Goal: Information Seeking & Learning: Learn about a topic

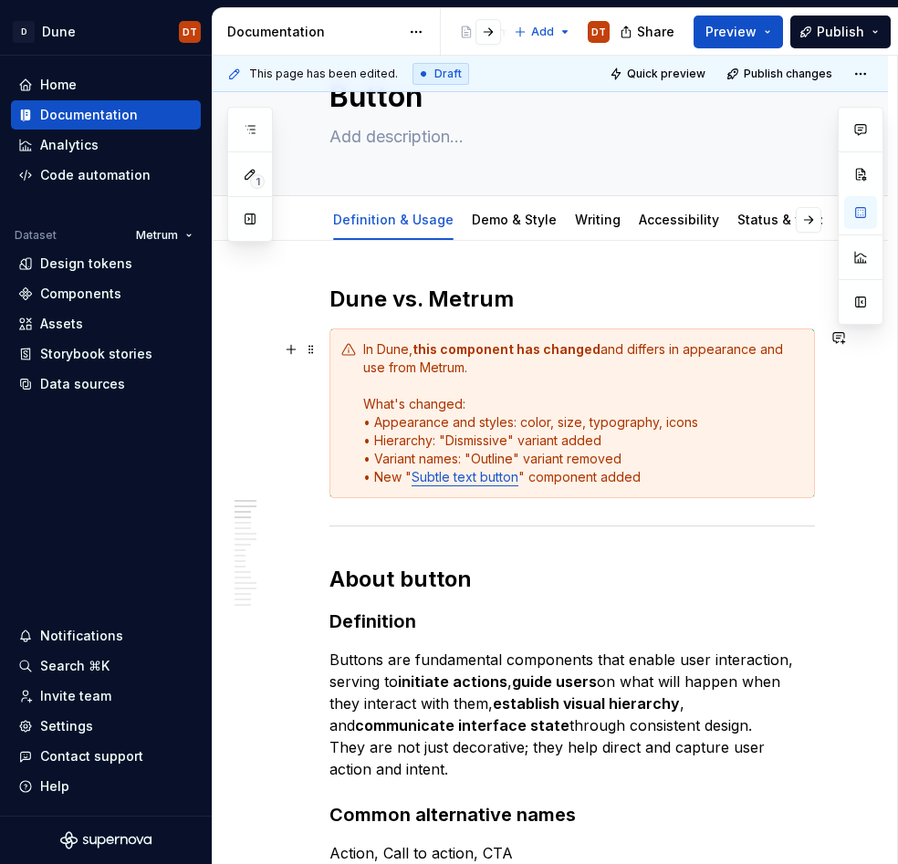
scroll to position [73, 0]
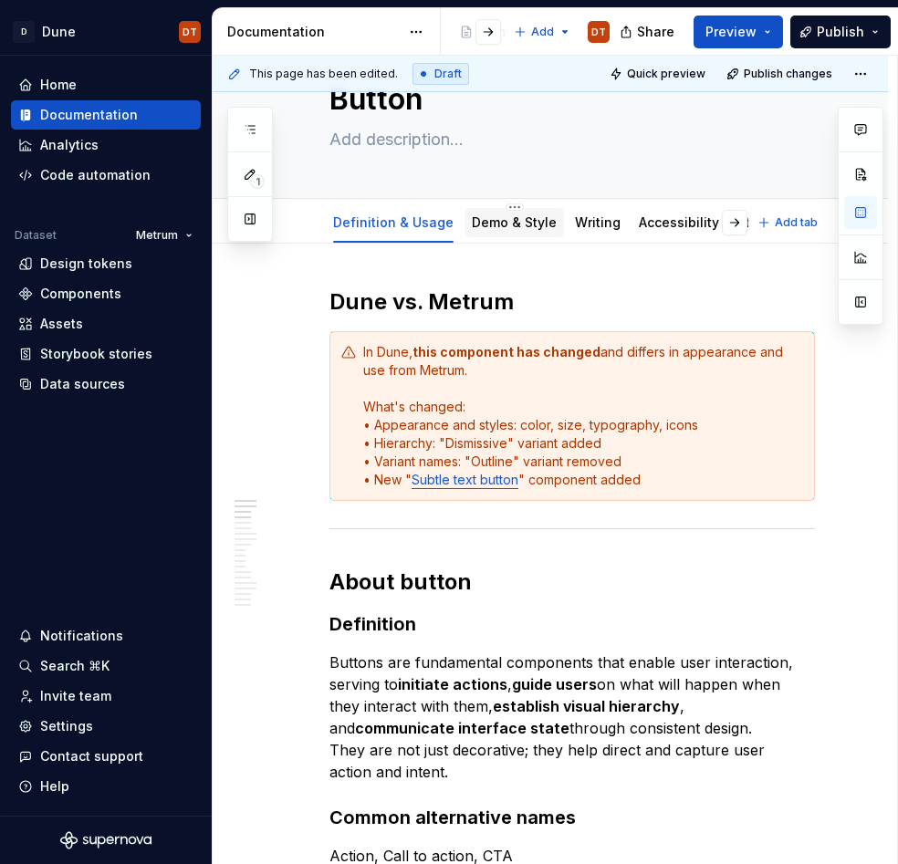
click at [492, 226] on link "Demo & Style" at bounding box center [514, 222] width 85 height 16
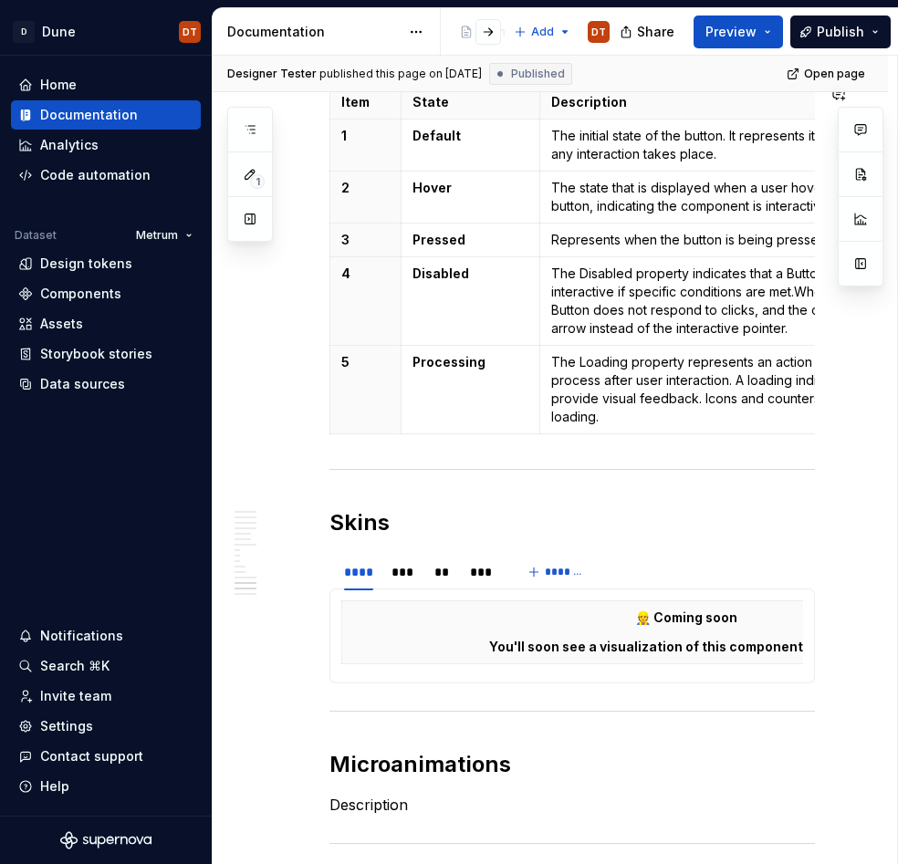
scroll to position [3230, 0]
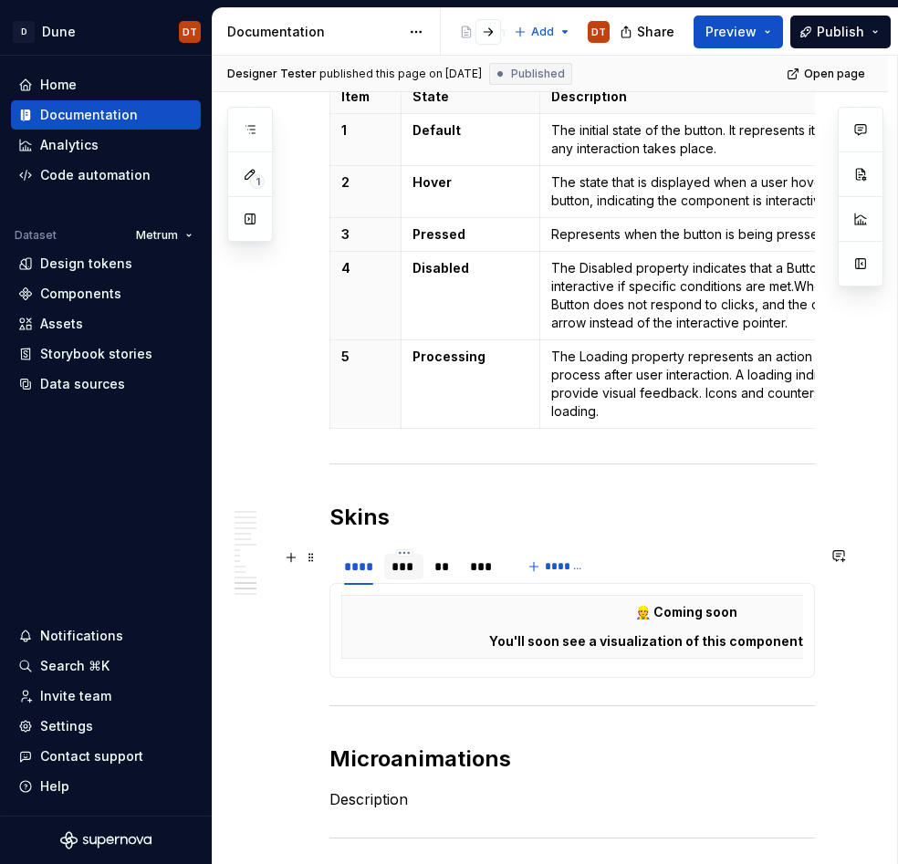
click at [405, 578] on div "***" at bounding box center [403, 567] width 39 height 26
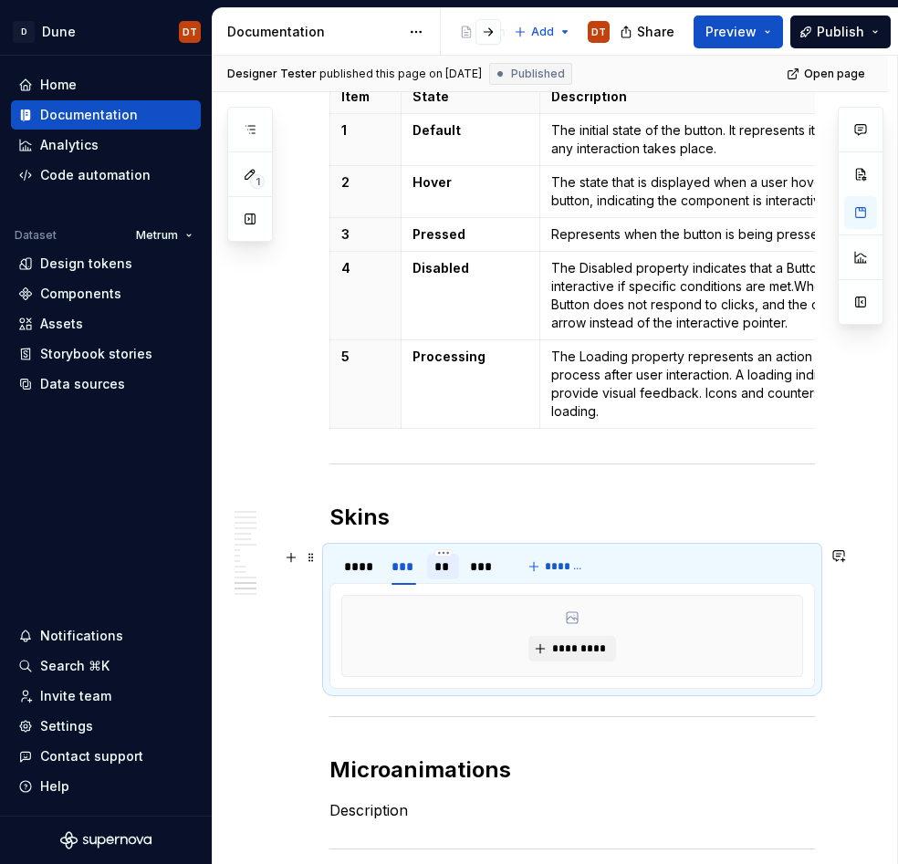
click at [434, 571] on div "**" at bounding box center [443, 567] width 32 height 26
click at [475, 569] on div "***" at bounding box center [483, 567] width 26 height 18
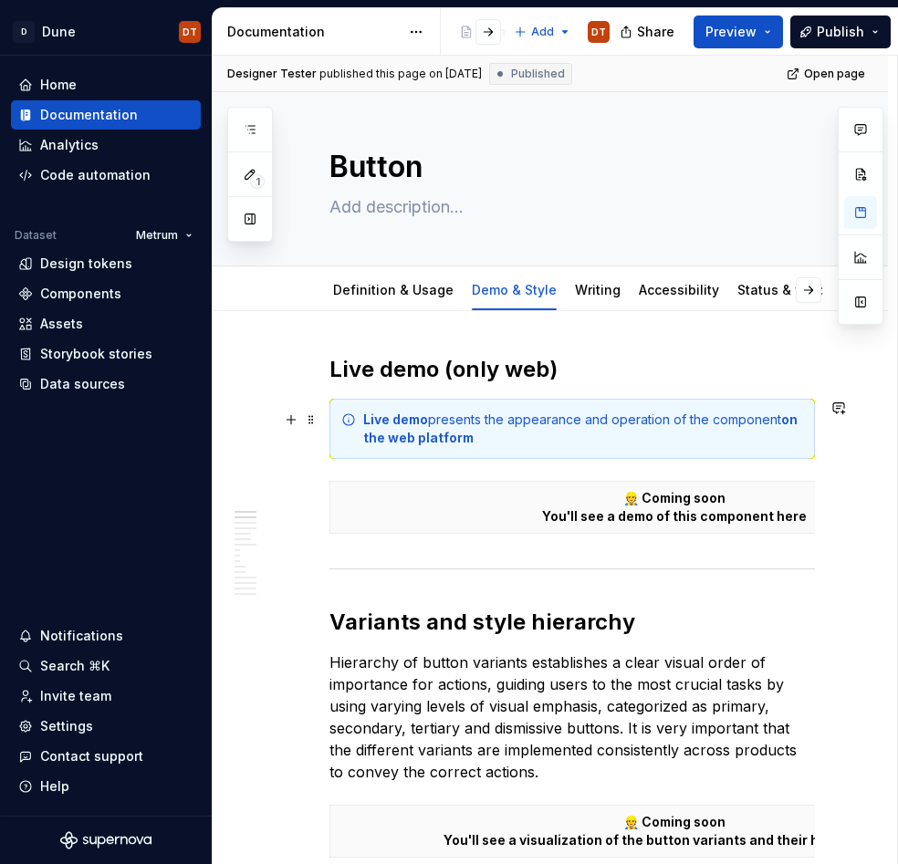
scroll to position [0, 0]
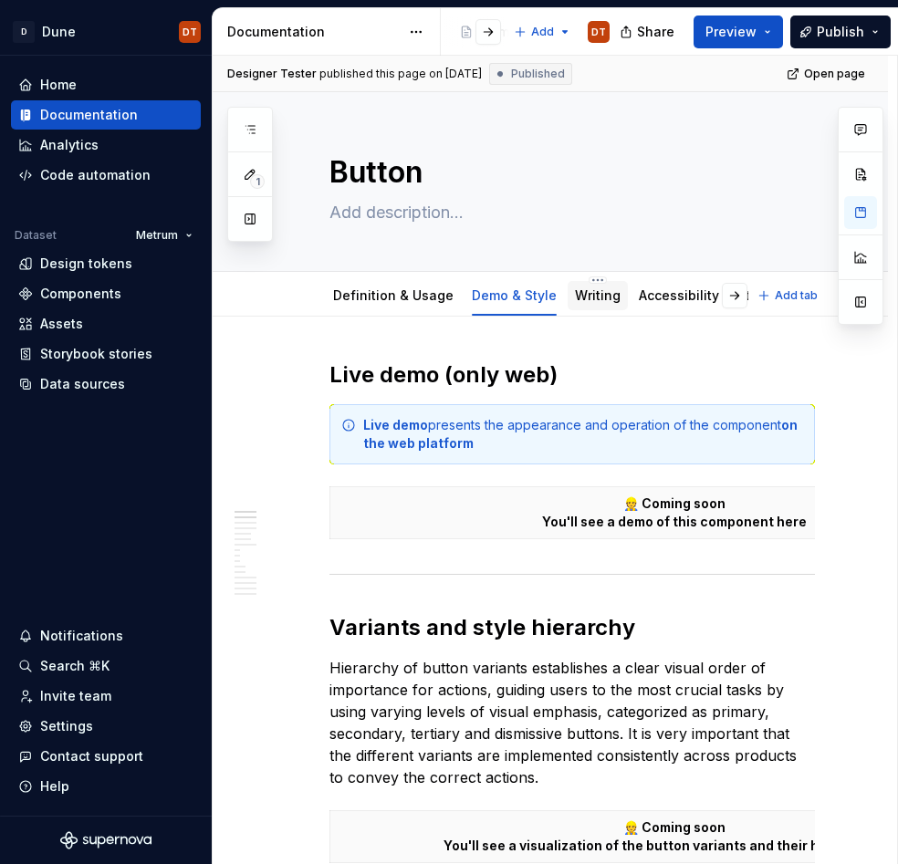
click at [575, 304] on div "Writing" at bounding box center [598, 296] width 46 height 18
click at [642, 293] on link "Accessibility" at bounding box center [679, 295] width 80 height 16
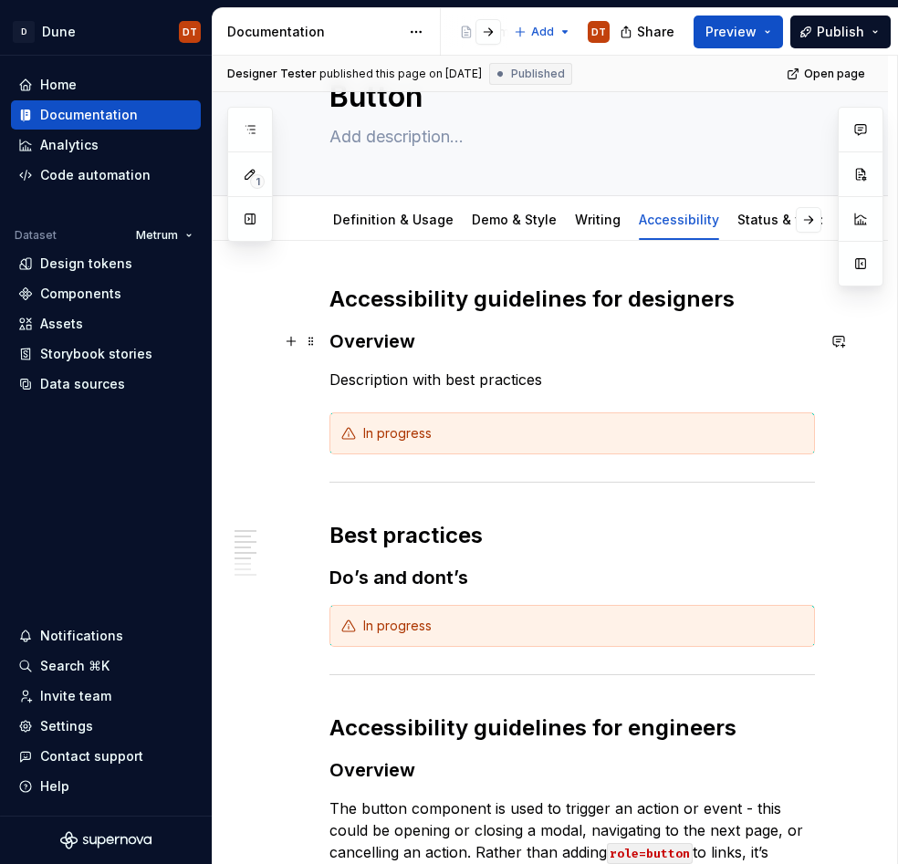
scroll to position [59, 0]
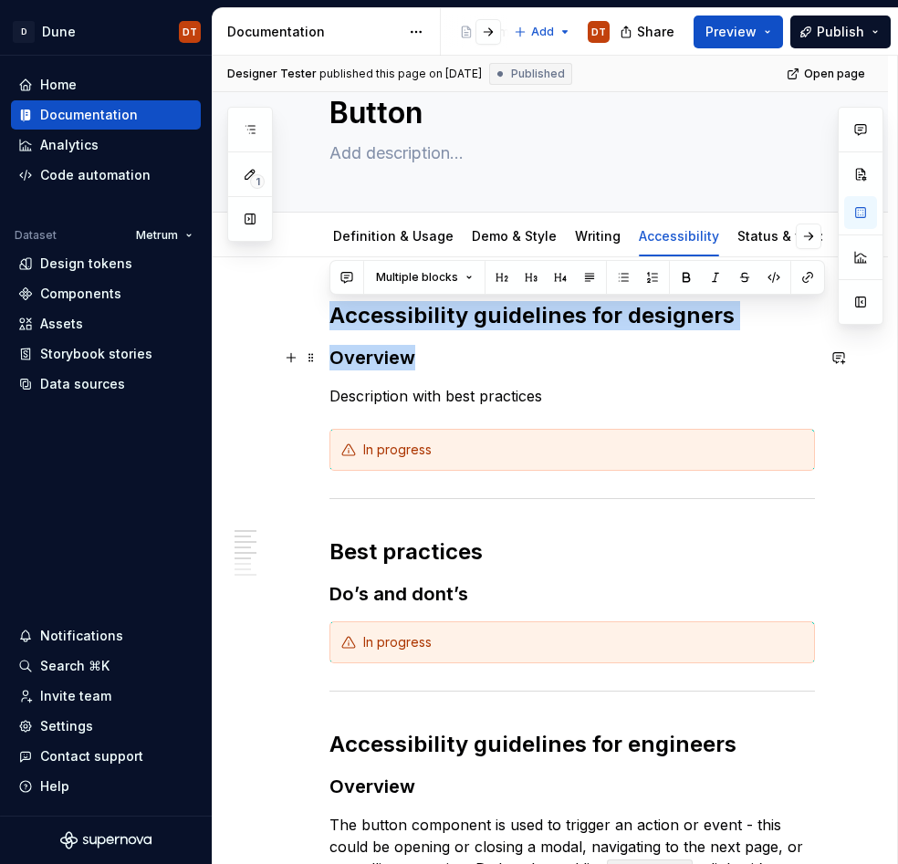
drag, startPoint x: 329, startPoint y: 311, endPoint x: 418, endPoint y: 351, distance: 97.2
copy div "Accessibility guidelines for designers Overview"
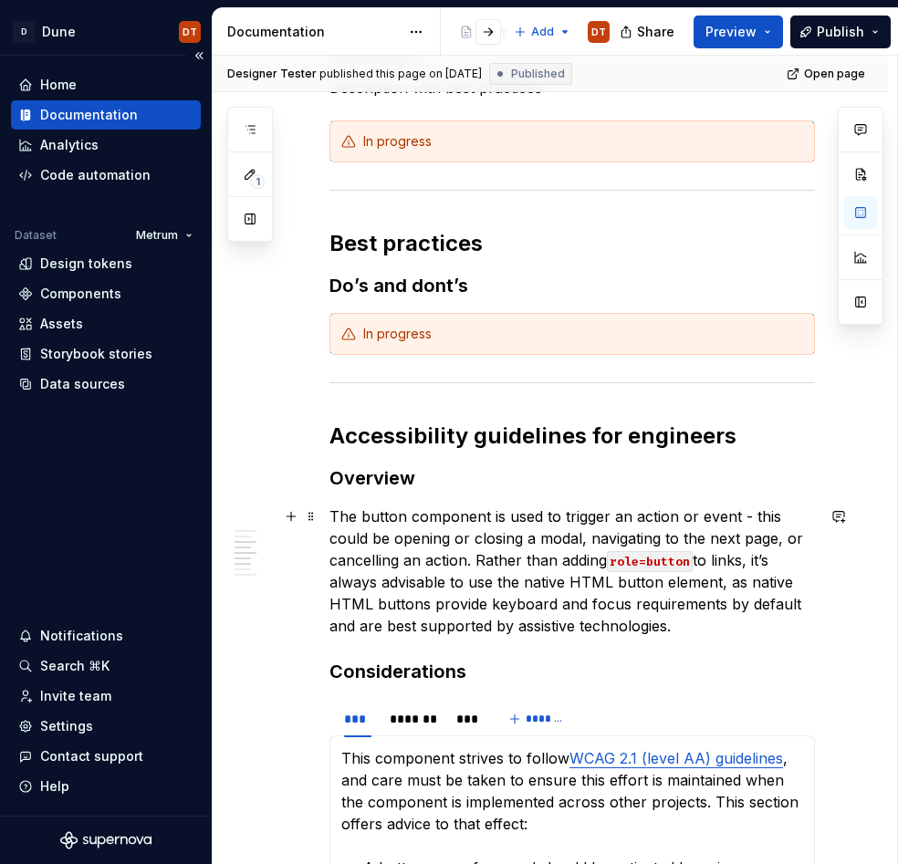
scroll to position [447, 0]
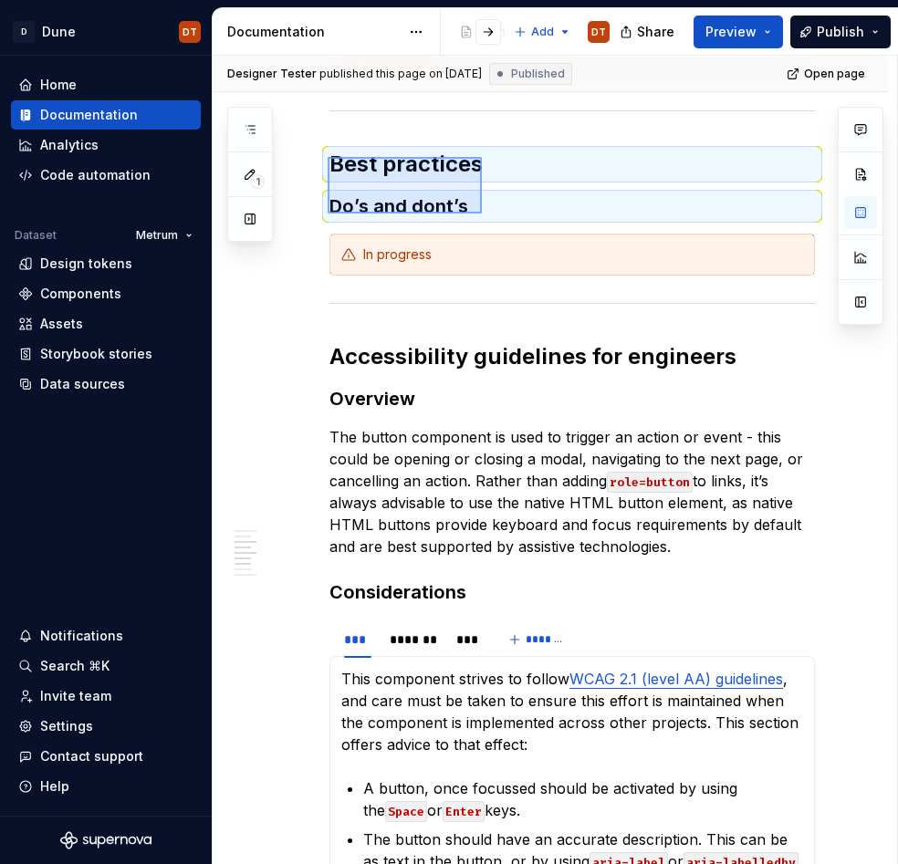
drag, startPoint x: 328, startPoint y: 157, endPoint x: 482, endPoint y: 214, distance: 164.3
click at [482, 214] on div "Designer Tester published this page on [DATE] Published Open page Button Edit h…" at bounding box center [555, 461] width 684 height 810
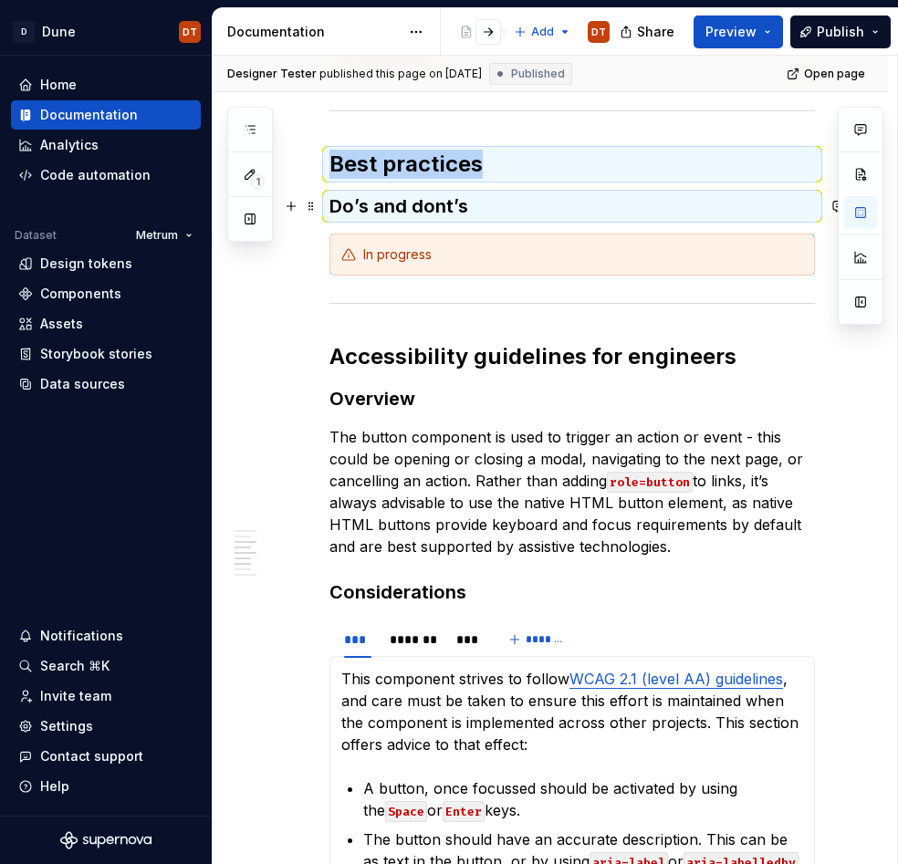
copy div "Best practices"
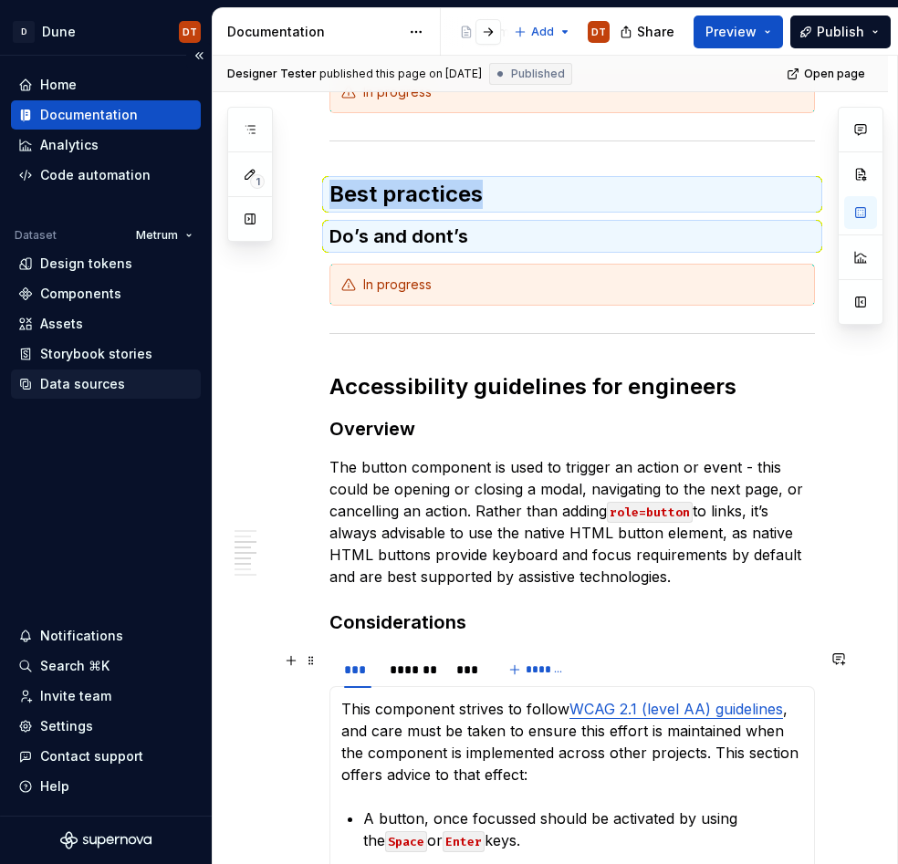
scroll to position [485, 0]
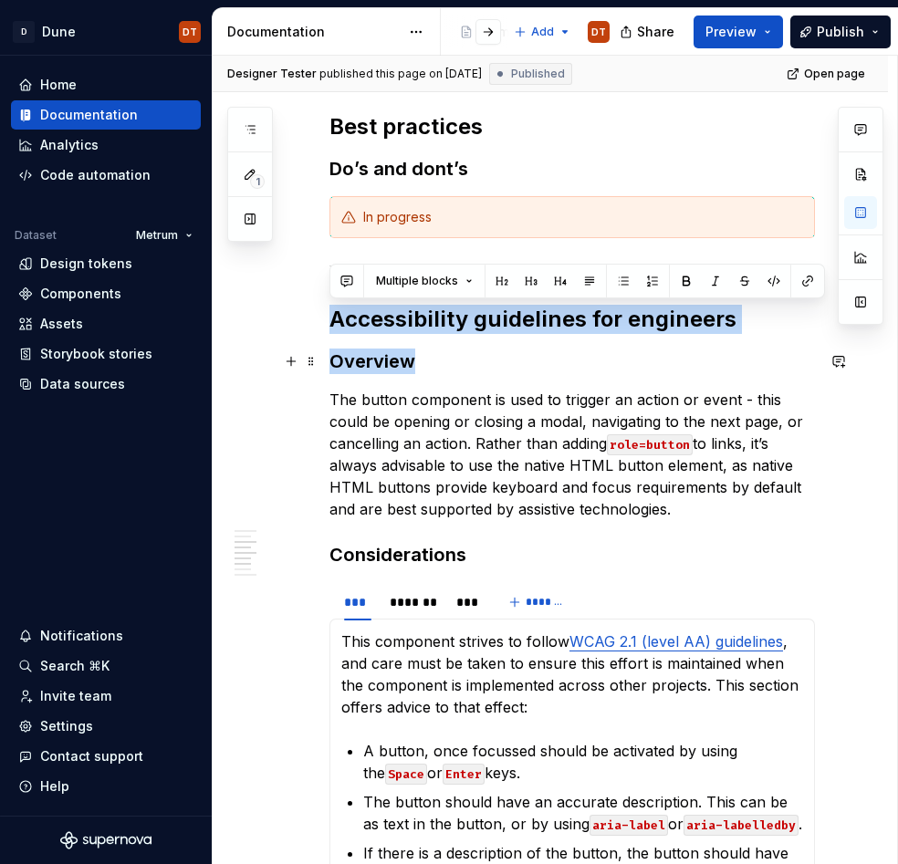
drag, startPoint x: 331, startPoint y: 319, endPoint x: 417, endPoint y: 372, distance: 100.8
copy div "Accessibility guidelines for engineers Overview"
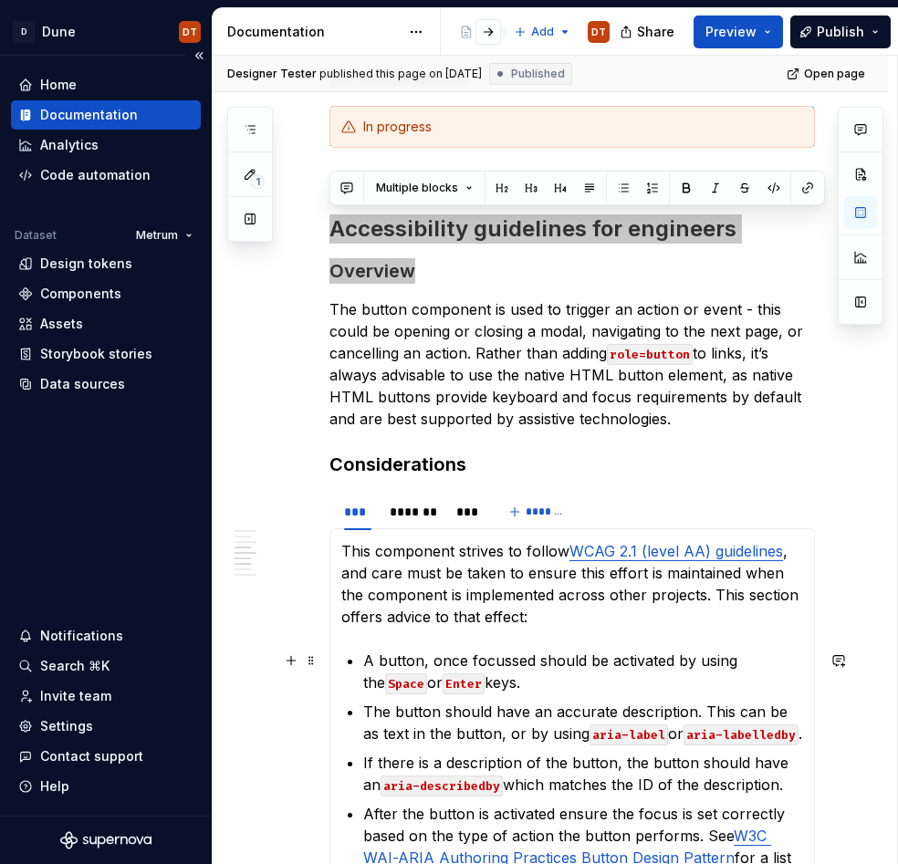
scroll to position [569, 0]
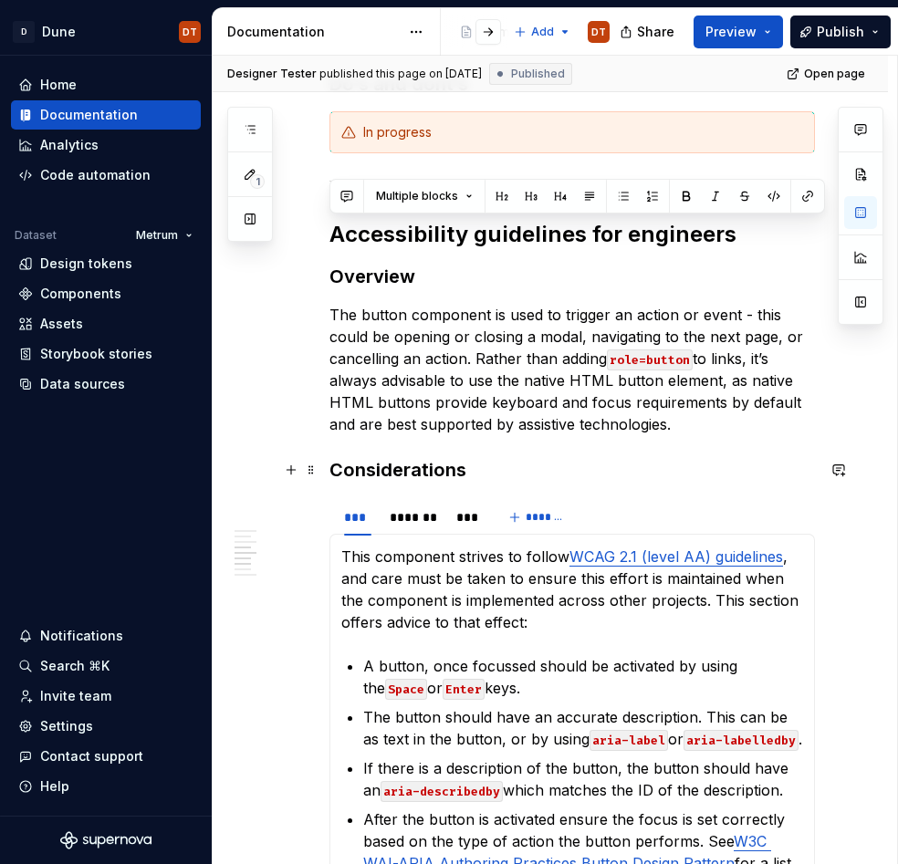
click at [329, 471] on h3 "Considerations" at bounding box center [572, 470] width 486 height 26
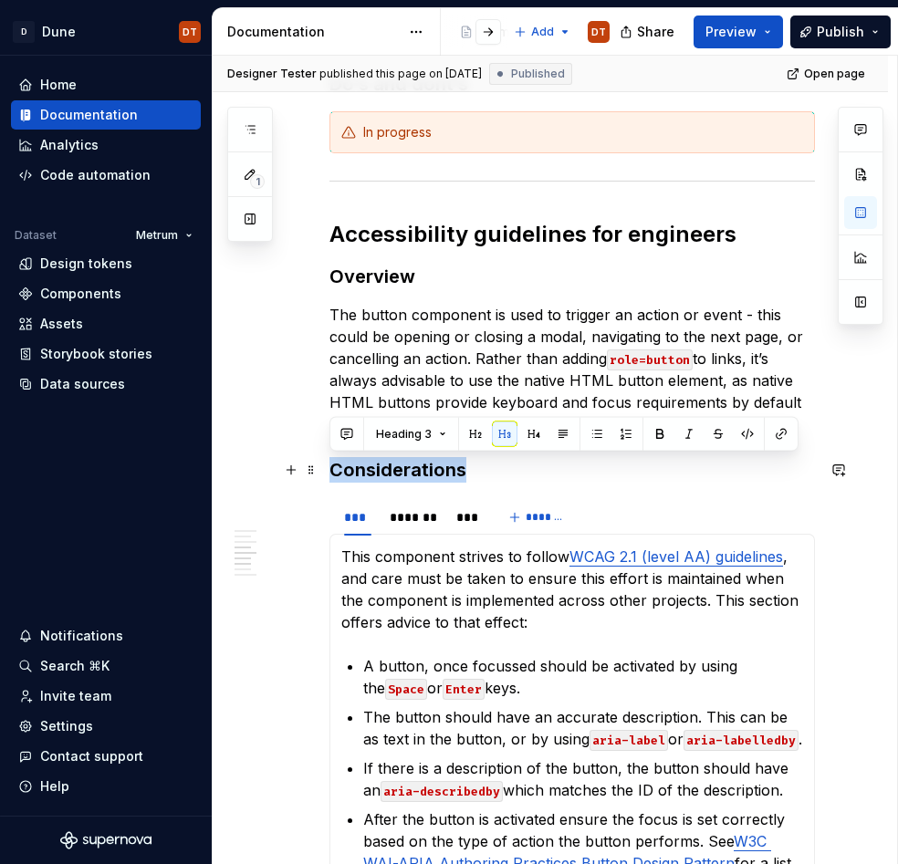
drag, startPoint x: 470, startPoint y: 471, endPoint x: 327, endPoint y: 476, distance: 143.4
copy h3 "Considerations"
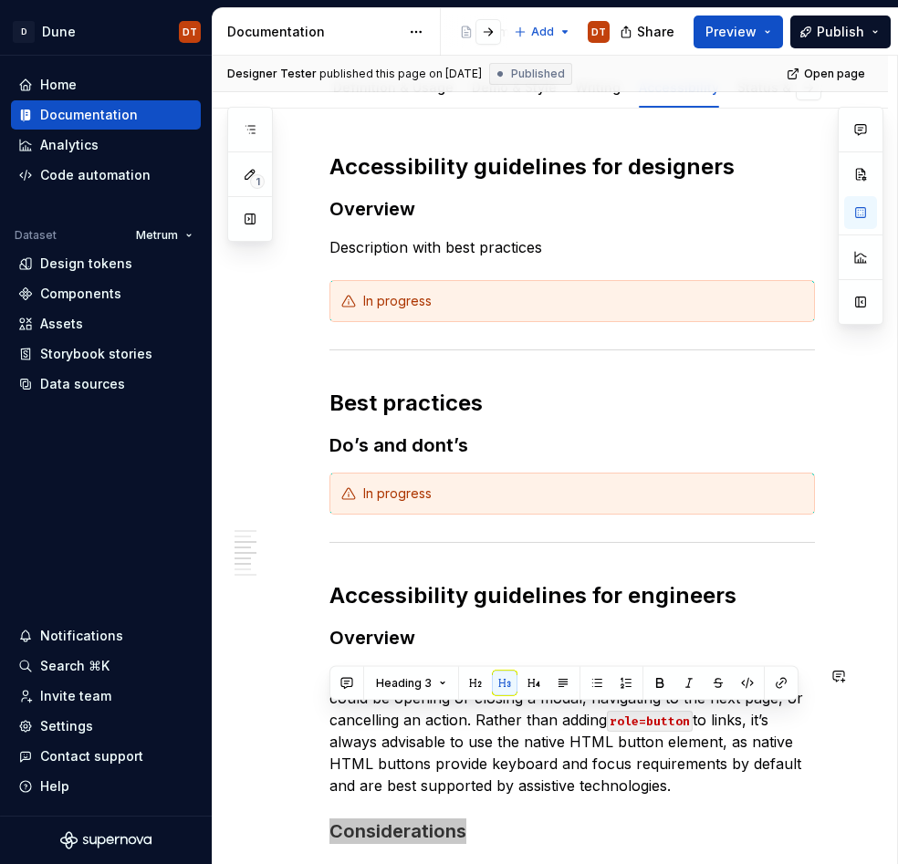
scroll to position [0, 0]
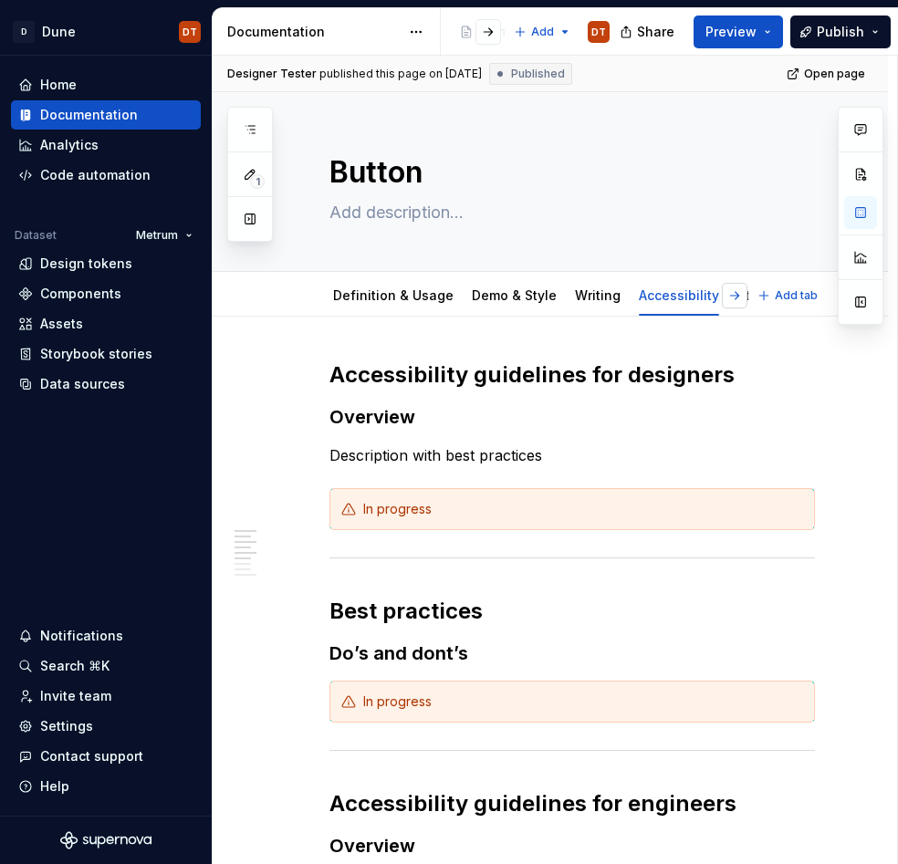
click at [744, 295] on button "button" at bounding box center [735, 296] width 26 height 26
click at [653, 305] on div "Status & feedback" at bounding box center [667, 296] width 119 height 22
click at [698, 304] on div "Status & feedback" at bounding box center [739, 296] width 119 height 18
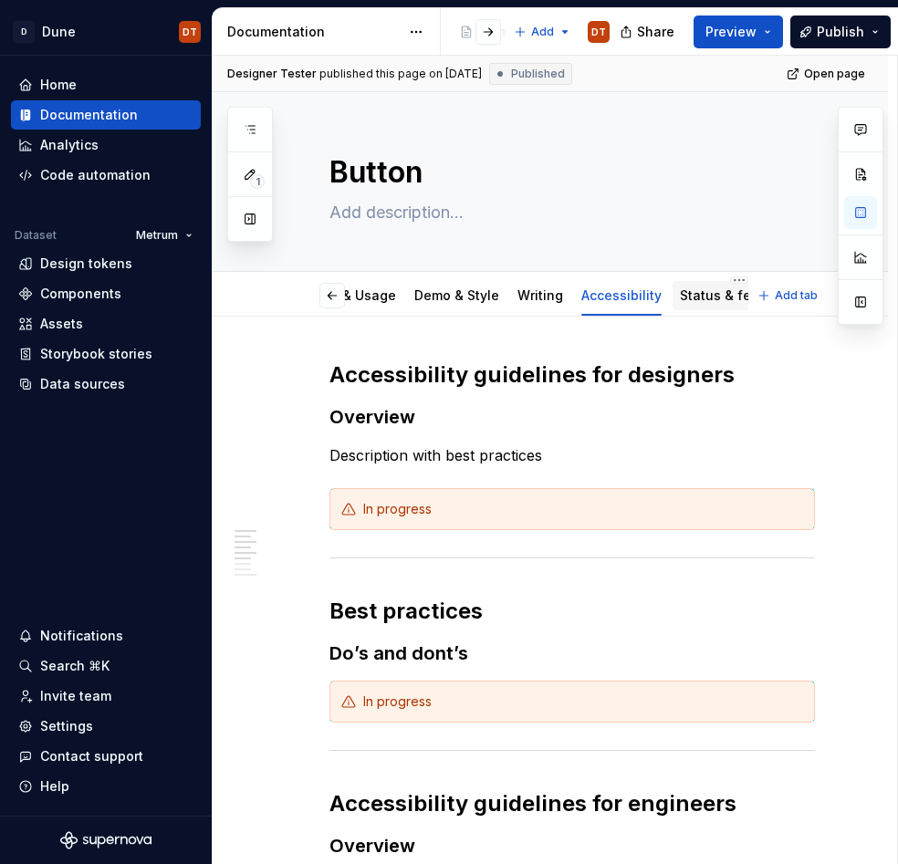
click at [702, 297] on link "Status & feedback" at bounding box center [739, 295] width 119 height 16
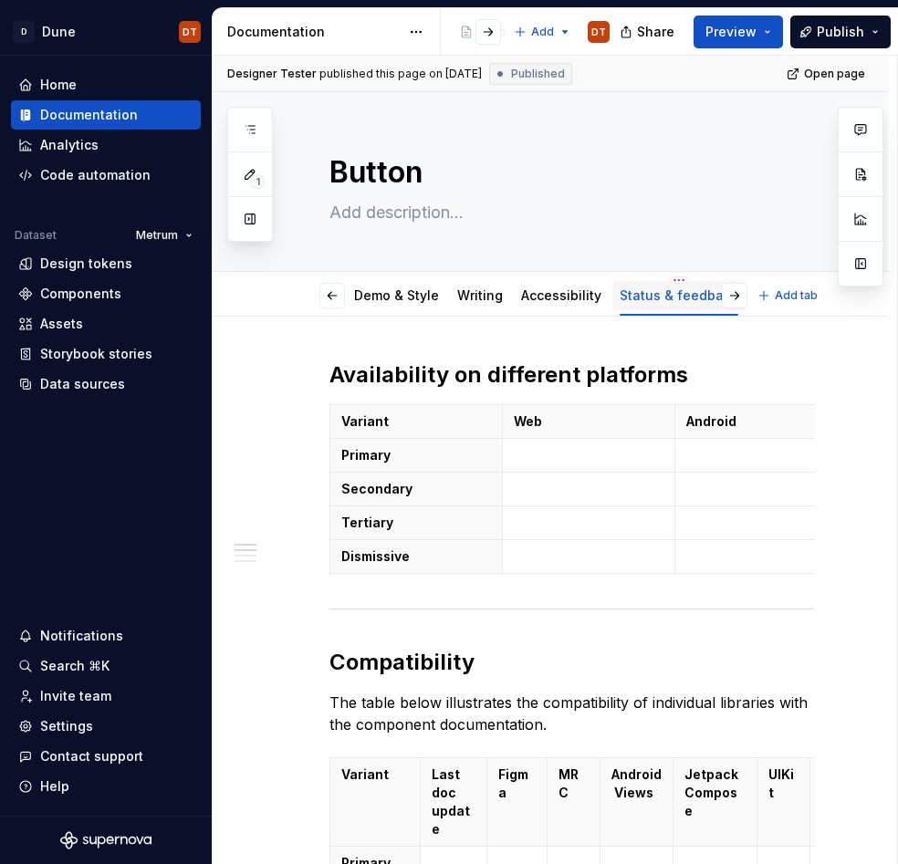
scroll to position [0, 130]
click at [745, 303] on link "dev" at bounding box center [757, 295] width 24 height 16
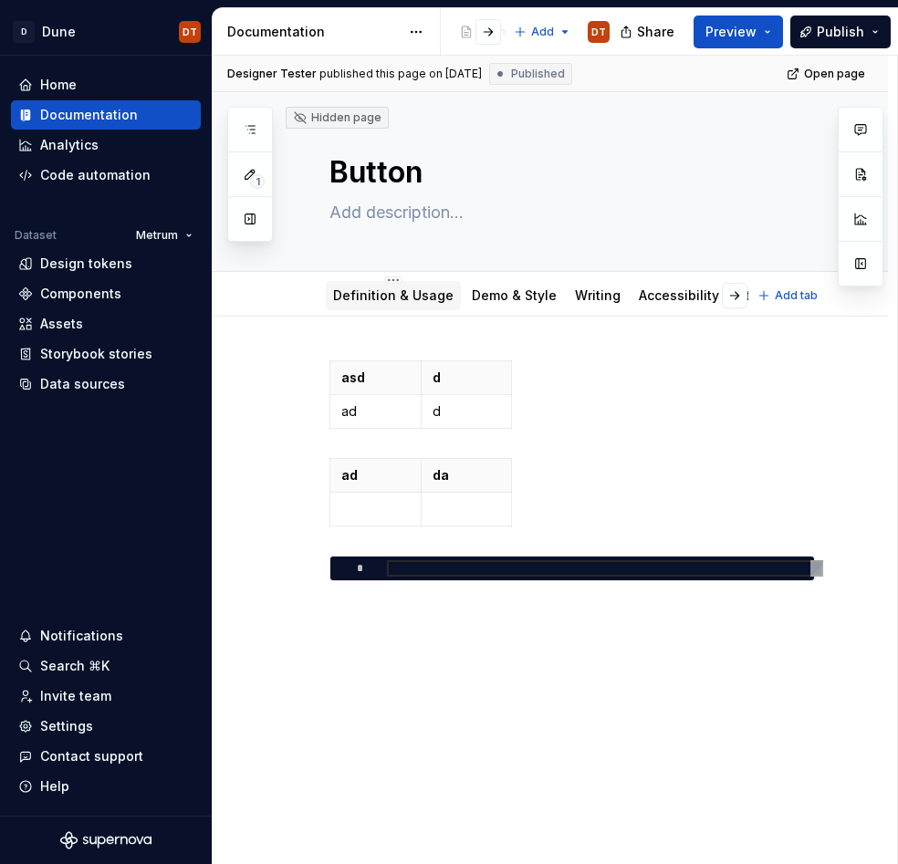
click at [385, 300] on link "Definition & Usage" at bounding box center [393, 295] width 120 height 16
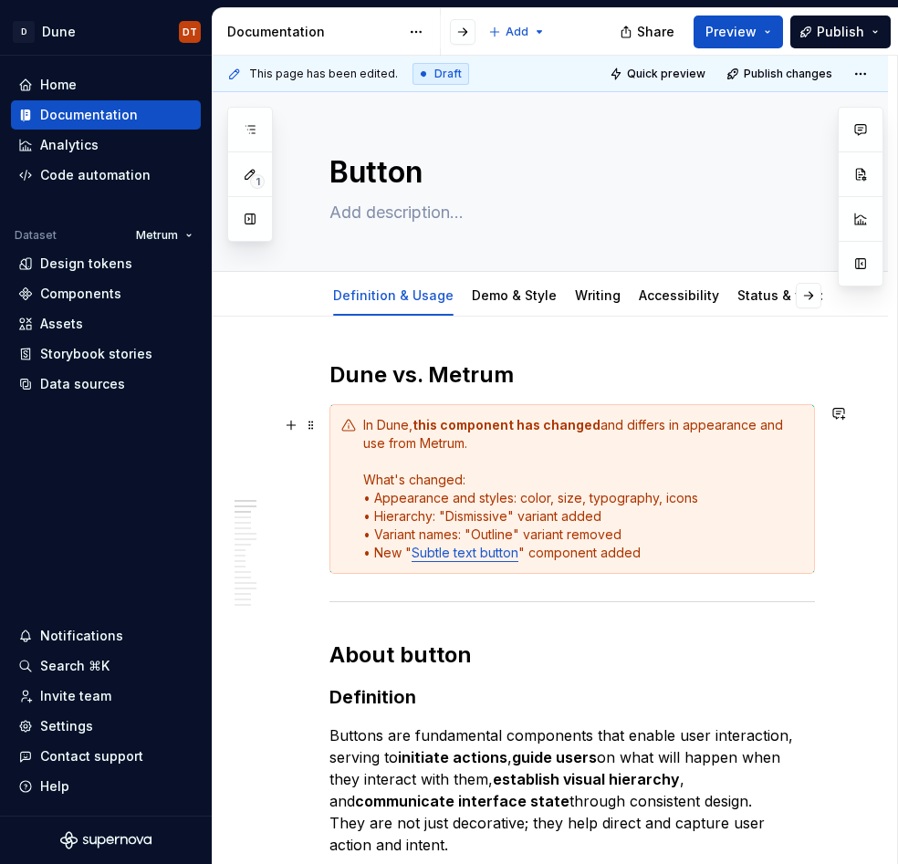
type textarea "*"
